Goal: Task Accomplishment & Management: Use online tool/utility

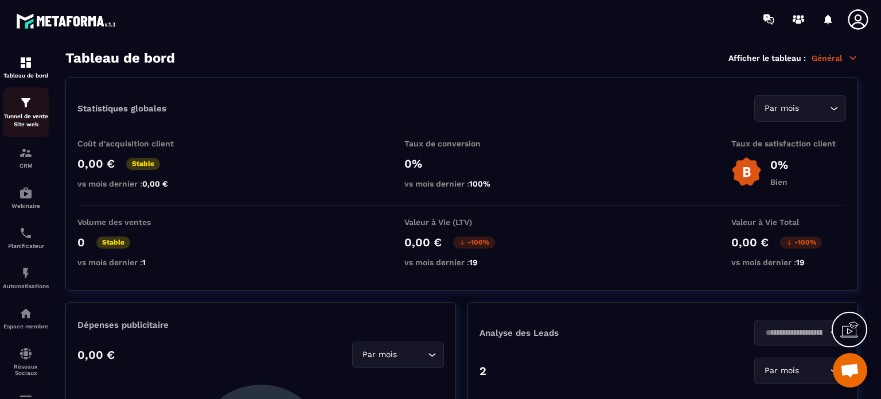
click at [28, 107] on img at bounding box center [26, 103] width 14 height 14
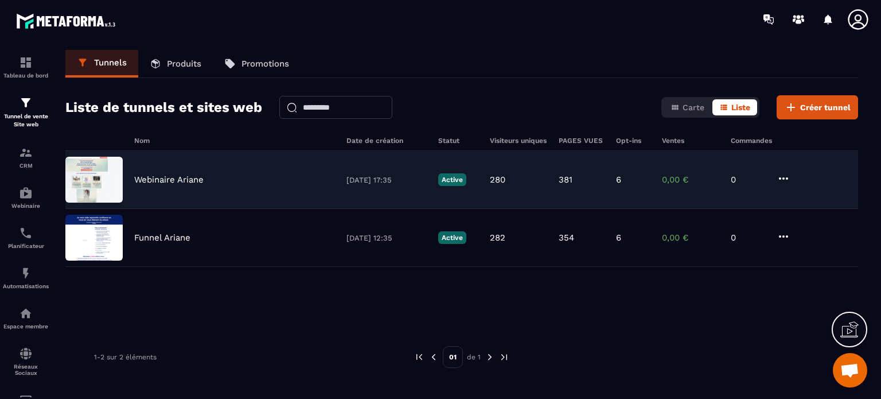
click at [156, 173] on div "Webinaire Ariane [DATE] 17:35 Active 280 381 6 0,00 € 0" at bounding box center [461, 180] width 793 height 58
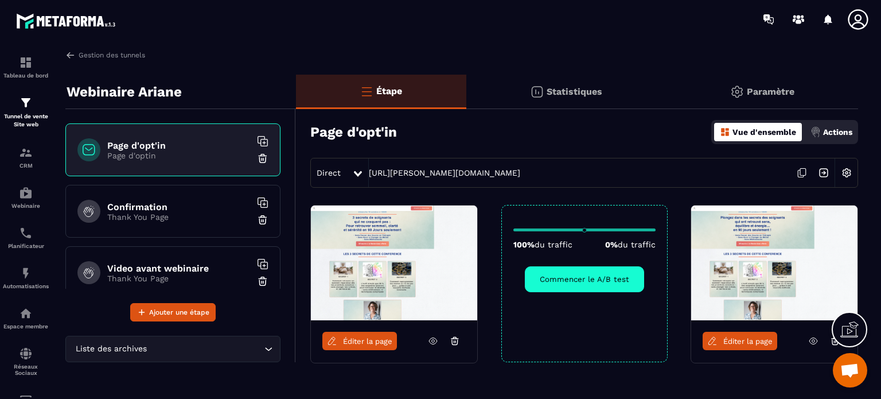
click at [433, 339] on icon at bounding box center [433, 341] width 10 height 10
click at [811, 342] on icon at bounding box center [813, 341] width 8 height 6
click at [815, 336] on icon at bounding box center [813, 341] width 10 height 10
click at [364, 340] on span "Éditer la page" at bounding box center [367, 341] width 49 height 9
